Goal: Navigation & Orientation: Find specific page/section

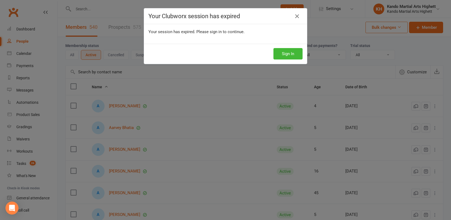
select select "100"
click at [292, 52] on button "Sign In" at bounding box center [287, 53] width 29 height 11
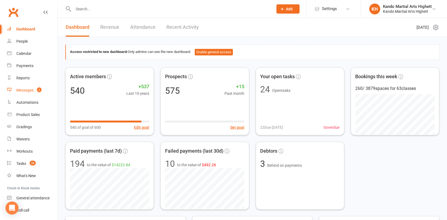
click at [32, 93] on link "Messages 2" at bounding box center [32, 90] width 50 height 12
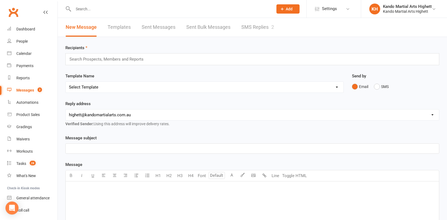
click at [261, 27] on link "SMS Replies 2" at bounding box center [257, 27] width 33 height 19
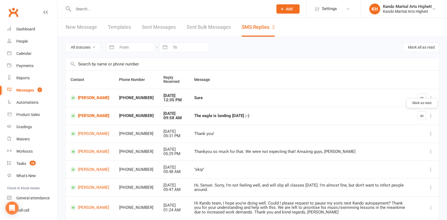
click at [424, 117] on button "button" at bounding box center [421, 116] width 9 height 9
click at [422, 97] on icon "button" at bounding box center [422, 98] width 4 height 4
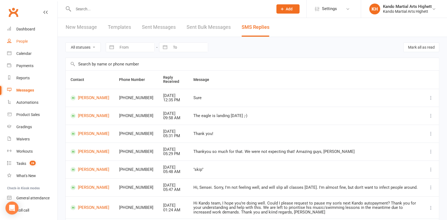
click at [25, 43] on div "People" at bounding box center [21, 41] width 11 height 4
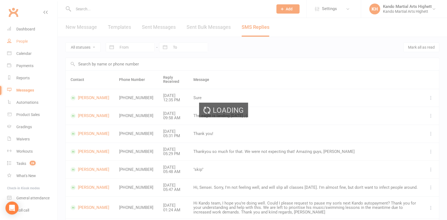
select select "100"
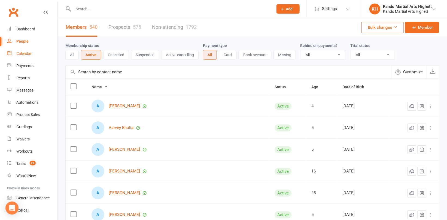
click at [30, 55] on div "Calendar" at bounding box center [23, 53] width 15 height 4
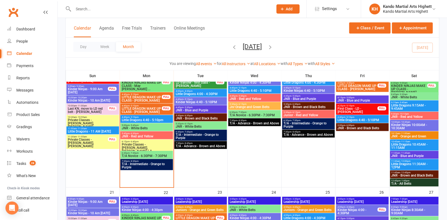
scroll to position [599, 0]
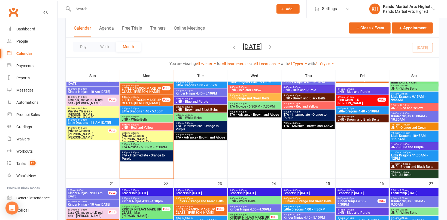
click at [148, 139] on span "Private Classes - Leonardo Bittarello, Haoyuan ( A..." at bounding box center [146, 139] width 50 height 10
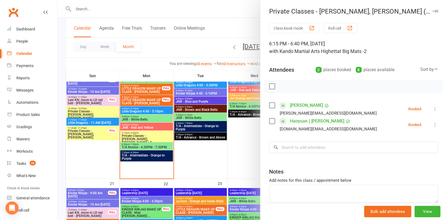
click at [331, 83] on div at bounding box center [353, 87] width 179 height 14
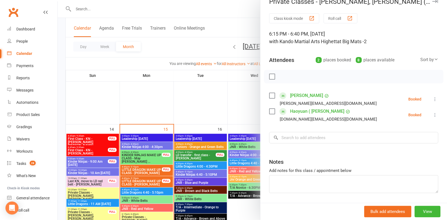
scroll to position [27, 0]
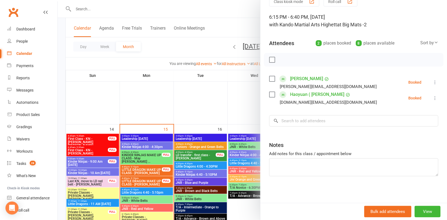
click at [234, 101] on div at bounding box center [252, 110] width 389 height 220
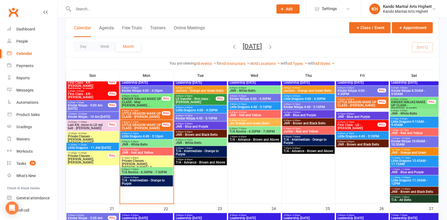
scroll to position [599, 0]
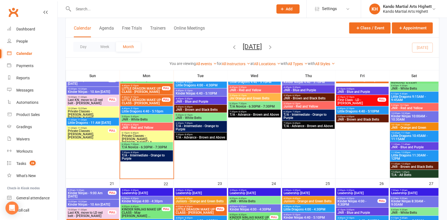
click at [85, 7] on input "text" at bounding box center [171, 9] width 198 height 8
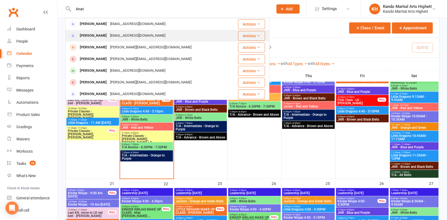
type input "Anat"
click at [108, 37] on div "anat.garzberg@education.vic.gov.au" at bounding box center [137, 36] width 59 height 8
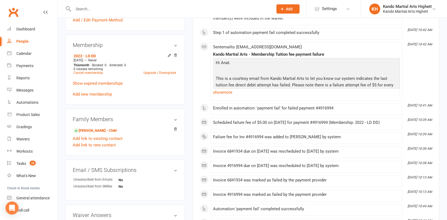
scroll to position [245, 0]
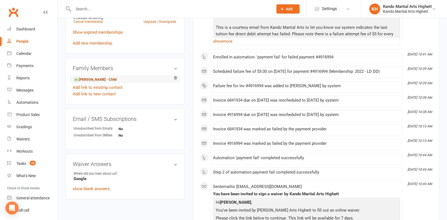
click at [99, 78] on link "Ari Grant - Child" at bounding box center [94, 80] width 43 height 6
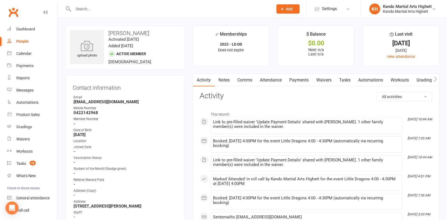
click at [272, 76] on link "Attendance" at bounding box center [270, 80] width 29 height 13
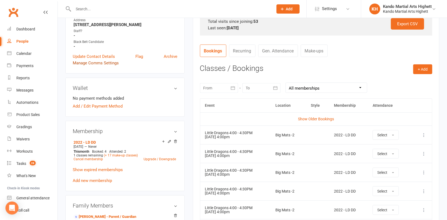
scroll to position [191, 0]
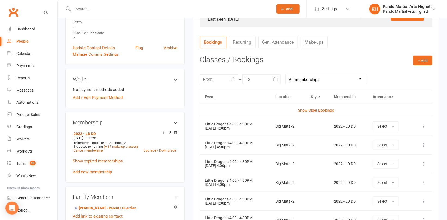
click at [23, 41] on div "People" at bounding box center [22, 41] width 12 height 4
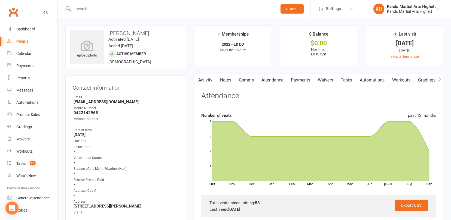
select select "100"
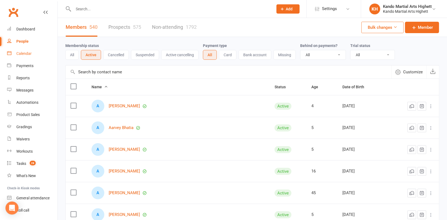
click at [27, 54] on div "Calendar" at bounding box center [23, 53] width 15 height 4
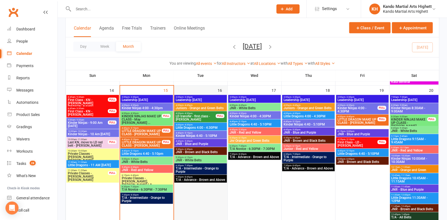
scroll to position [626, 0]
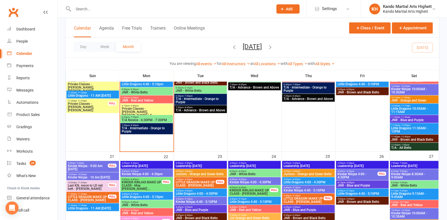
click at [158, 108] on span "Private Classes - Leonardo Bittarello, Haoyuan ( A..." at bounding box center [146, 112] width 50 height 10
